Goal: Task Accomplishment & Management: Manage account settings

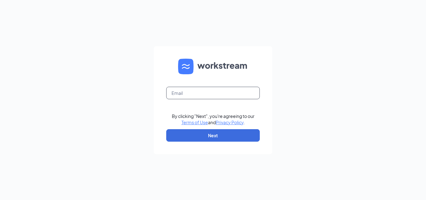
click at [230, 92] on input "text" at bounding box center [212, 93] width 93 height 12
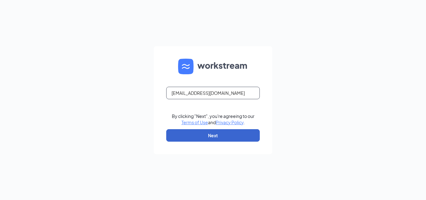
type input "MST.MGR@scrivanos.com"
click at [229, 134] on button "Next" at bounding box center [212, 135] width 93 height 12
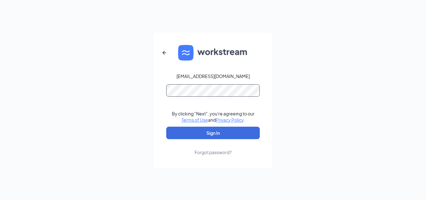
click at [166, 127] on button "Sign In" at bounding box center [212, 133] width 93 height 12
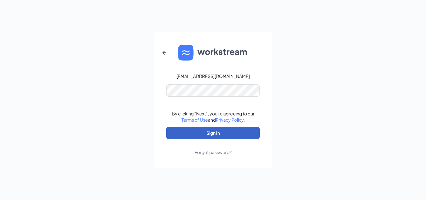
click at [227, 132] on button "Sign In" at bounding box center [212, 133] width 93 height 12
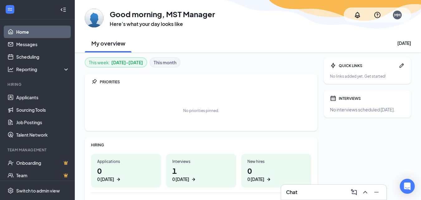
click at [182, 170] on h1 "1 0 today" at bounding box center [201, 173] width 58 height 17
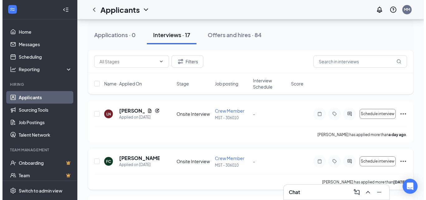
scroll to position [62, 0]
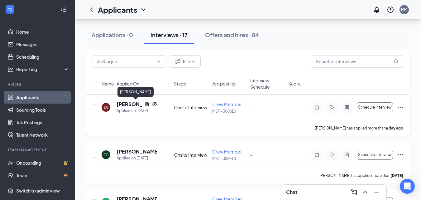
click at [133, 104] on h5 "[PERSON_NAME]" at bounding box center [130, 104] width 26 height 7
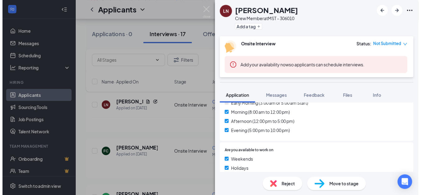
scroll to position [218, 0]
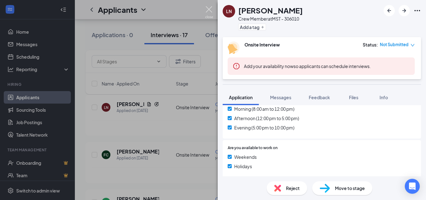
click at [208, 7] on img at bounding box center [209, 12] width 8 height 12
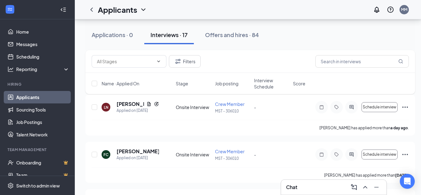
click at [320, 193] on div "Chat" at bounding box center [333, 187] width 105 height 15
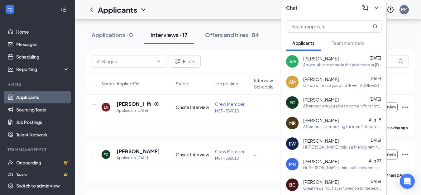
click at [347, 72] on div "AM Alexis Milliner Aug 25 Ok we will meet you at 570 mast road" at bounding box center [333, 82] width 105 height 21
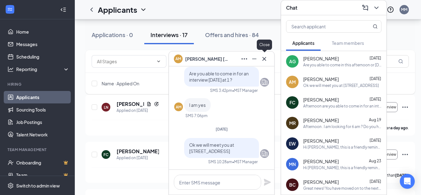
click at [265, 59] on icon "Cross" at bounding box center [263, 58] width 7 height 7
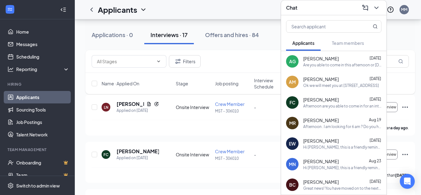
click at [329, 97] on span "Franchesca Cabrera" at bounding box center [321, 100] width 36 height 6
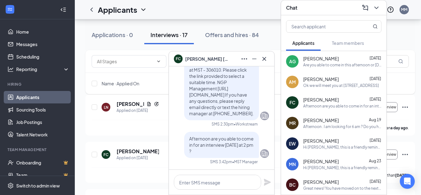
click at [345, 55] on div "Angela Guzman Aug 25" at bounding box center [342, 58] width 78 height 6
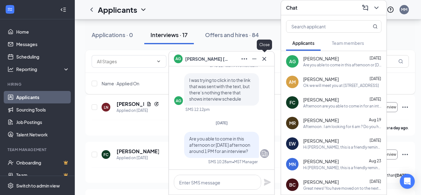
click at [264, 59] on icon "Cross" at bounding box center [264, 59] width 4 height 4
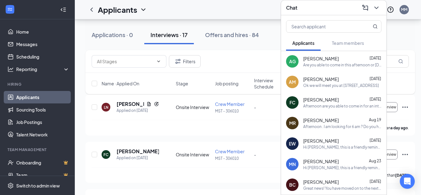
click at [344, 117] on div "Marisa Rivera Aug 19" at bounding box center [342, 120] width 78 height 6
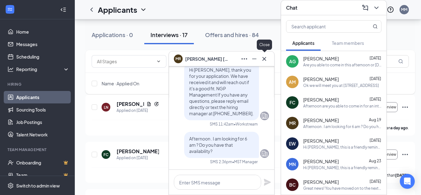
click at [265, 59] on icon "Cross" at bounding box center [263, 58] width 7 height 7
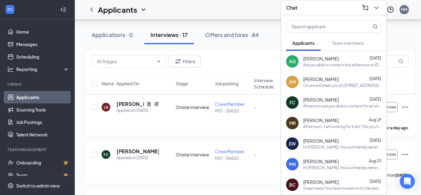
click at [375, 4] on icon "ChevronDown" at bounding box center [376, 7] width 7 height 7
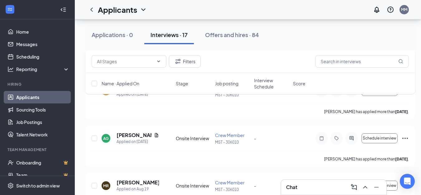
scroll to position [187, 0]
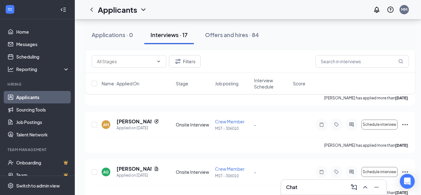
click at [316, 186] on div "Chat" at bounding box center [333, 187] width 95 height 10
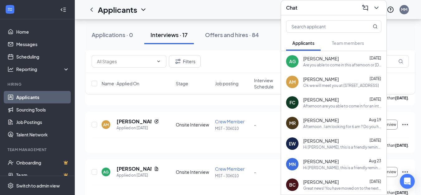
click at [378, 4] on icon "ChevronDown" at bounding box center [376, 7] width 7 height 7
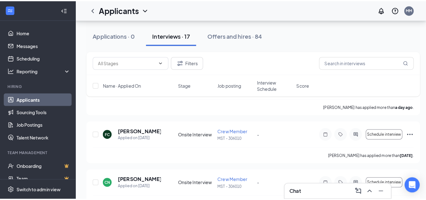
scroll to position [62, 0]
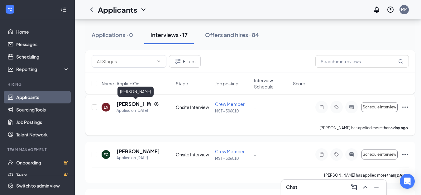
click at [134, 104] on h5 "Lena Nizer" at bounding box center [130, 104] width 27 height 7
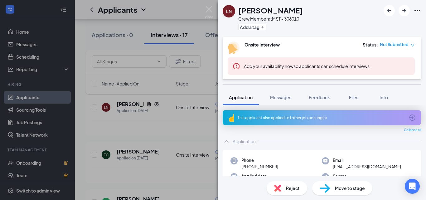
click at [408, 116] on icon "ArrowCircle" at bounding box center [411, 117] width 7 height 7
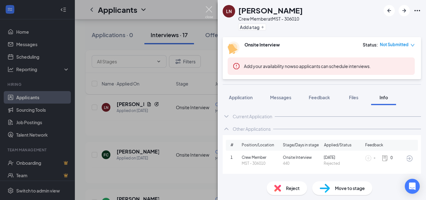
click at [210, 7] on img at bounding box center [209, 12] width 8 height 12
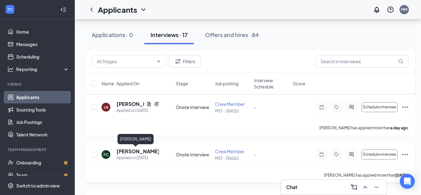
click at [135, 150] on h5 "Franchesca Cabrera" at bounding box center [138, 151] width 42 height 7
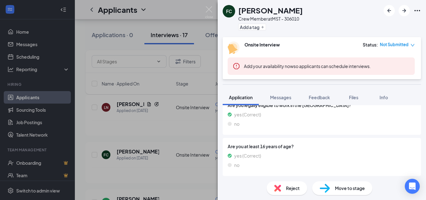
scroll to position [329, 0]
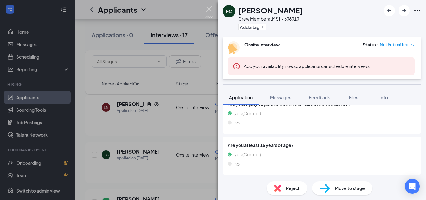
click at [211, 8] on img at bounding box center [209, 12] width 8 height 12
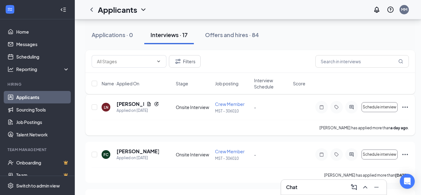
click at [134, 104] on h5 "Lena Nizer" at bounding box center [130, 104] width 27 height 7
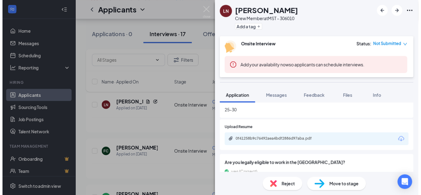
scroll to position [312, 0]
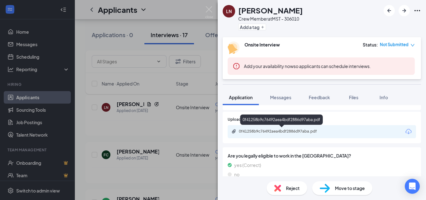
click at [300, 129] on div "0f41258b9c76492aea4bdf2886d97aba.pdf" at bounding box center [282, 131] width 87 height 5
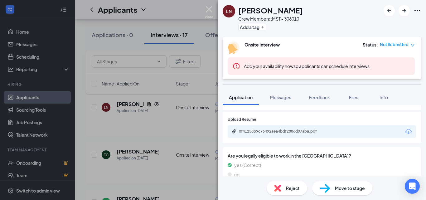
click at [210, 9] on img at bounding box center [209, 12] width 8 height 12
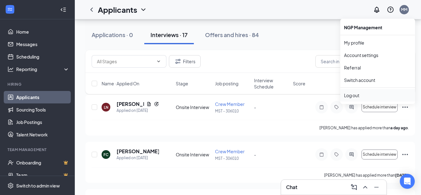
click at [355, 94] on div "Log out" at bounding box center [377, 95] width 67 height 6
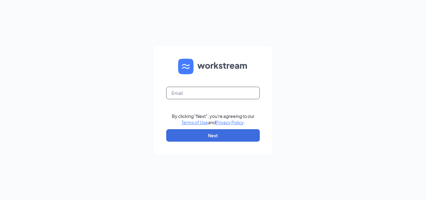
click at [193, 95] on input "text" at bounding box center [212, 93] width 93 height 12
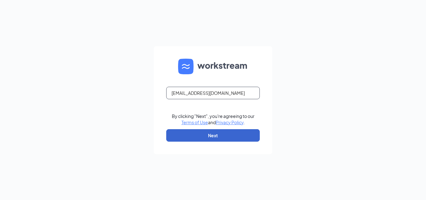
type input "Aii.MGR@scrivanos.com"
click at [216, 134] on button "Next" at bounding box center [212, 135] width 93 height 12
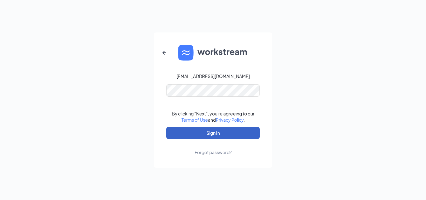
click at [218, 134] on button "Sign In" at bounding box center [212, 133] width 93 height 12
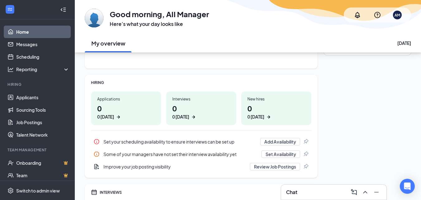
scroll to position [93, 0]
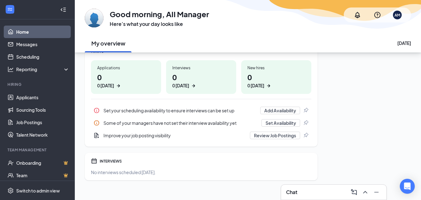
click at [178, 79] on h1 "0 0 today" at bounding box center [201, 80] width 58 height 17
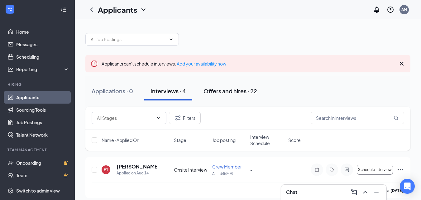
click at [222, 93] on div "Offers and hires · 22" at bounding box center [230, 91] width 54 height 8
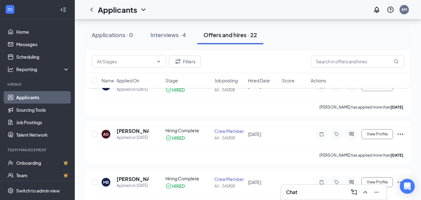
scroll to position [654, 0]
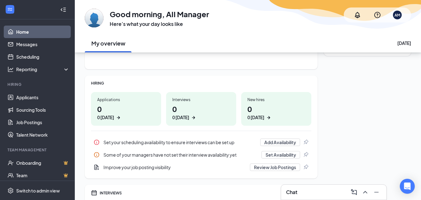
scroll to position [62, 0]
click at [400, 16] on div "AM" at bounding box center [397, 15] width 9 height 9
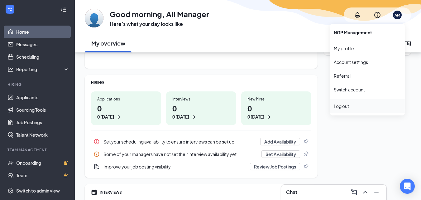
click at [347, 106] on div "Log out" at bounding box center [367, 106] width 67 height 6
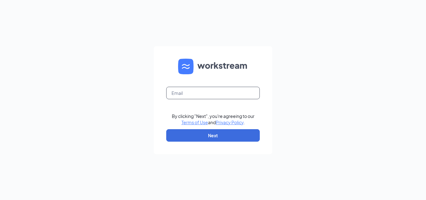
click at [197, 92] on input "text" at bounding box center [212, 93] width 93 height 12
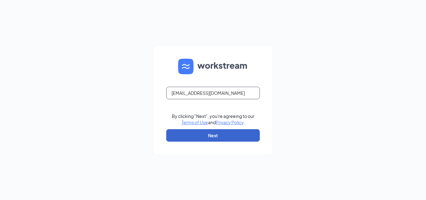
type input "[EMAIL_ADDRESS][DOMAIN_NAME]"
click at [203, 135] on button "Next" at bounding box center [212, 135] width 93 height 12
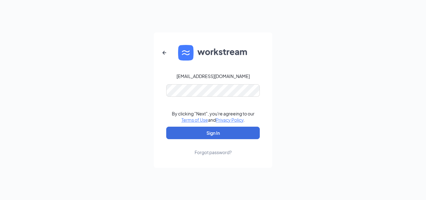
click at [217, 139] on link "Forgot password?" at bounding box center [212, 147] width 37 height 16
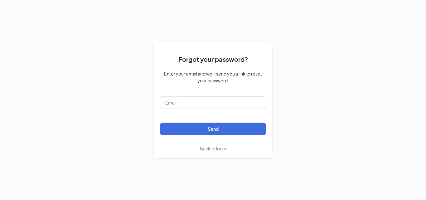
click at [220, 149] on span "Back to login" at bounding box center [213, 149] width 26 height 6
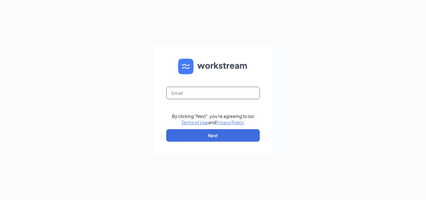
click at [189, 90] on input "text" at bounding box center [212, 93] width 93 height 12
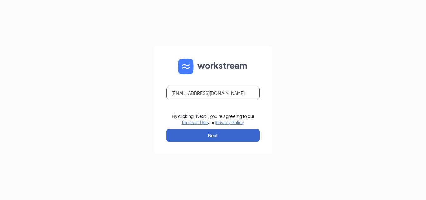
type input "[EMAIL_ADDRESS][DOMAIN_NAME]"
click at [221, 137] on button "Next" at bounding box center [212, 135] width 93 height 12
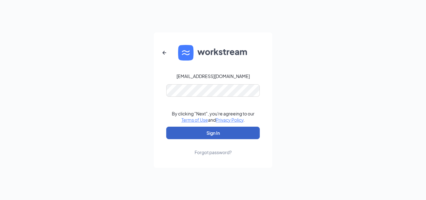
click at [216, 135] on button "Sign In" at bounding box center [212, 133] width 93 height 12
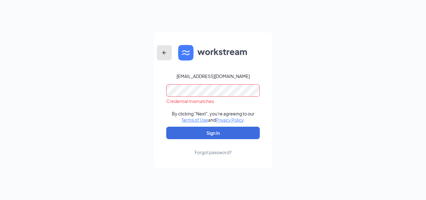
click at [164, 53] on icon "ArrowLeftNew" at bounding box center [164, 52] width 4 height 4
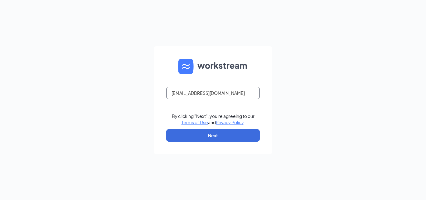
click at [182, 93] on input "[EMAIL_ADDRESS][DOMAIN_NAME]" at bounding box center [212, 93] width 93 height 12
type input "[EMAIL_ADDRESS][DOMAIN_NAME]"
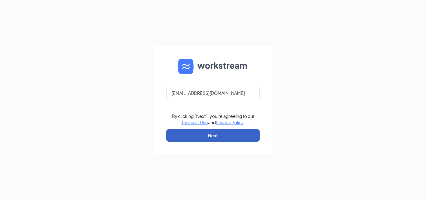
click at [215, 135] on button "Next" at bounding box center [212, 135] width 93 height 12
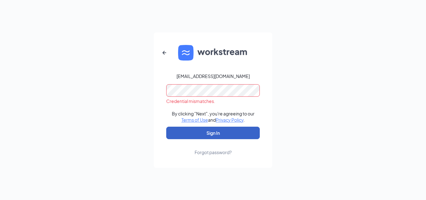
click at [216, 132] on button "Sign In" at bounding box center [212, 133] width 93 height 12
